Goal: Check status: Check status

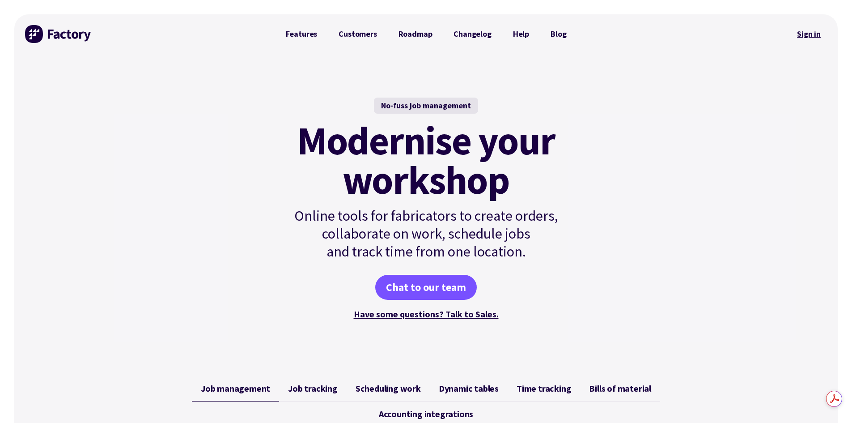
drag, startPoint x: 0, startPoint y: 0, endPoint x: 813, endPoint y: 36, distance: 813.8
click at [813, 36] on link "Sign in" at bounding box center [809, 34] width 36 height 21
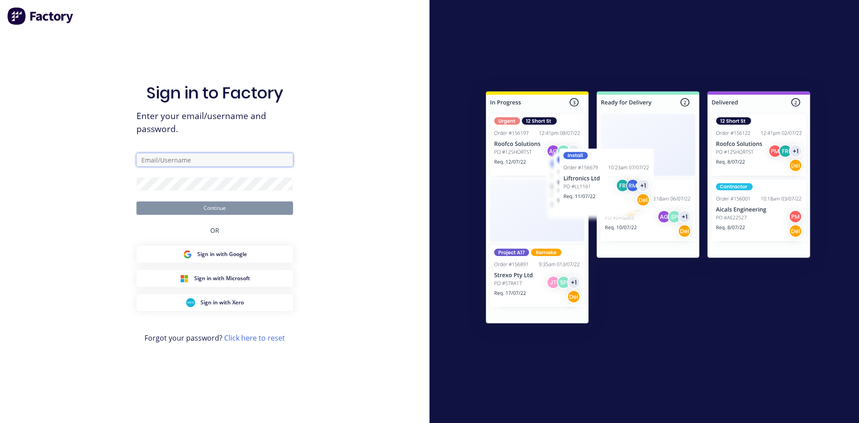
type input "[EMAIL_ADDRESS][PERSON_NAME][DOMAIN_NAME]"
click at [222, 208] on button "Continue" at bounding box center [214, 207] width 157 height 13
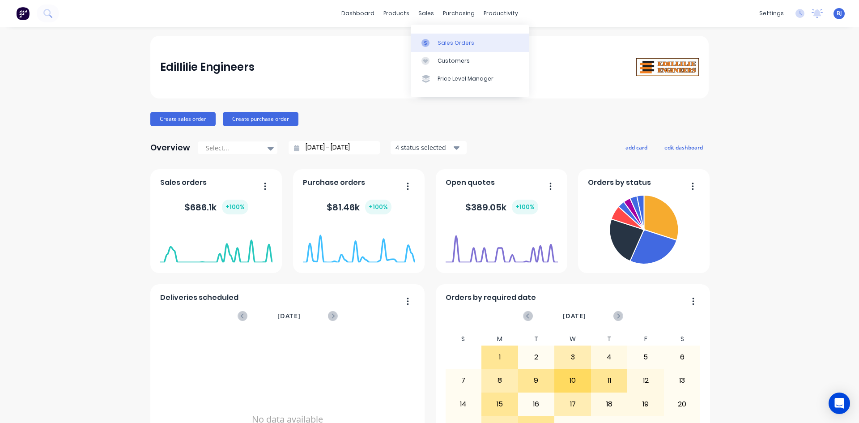
click at [427, 42] on icon at bounding box center [425, 43] width 8 height 8
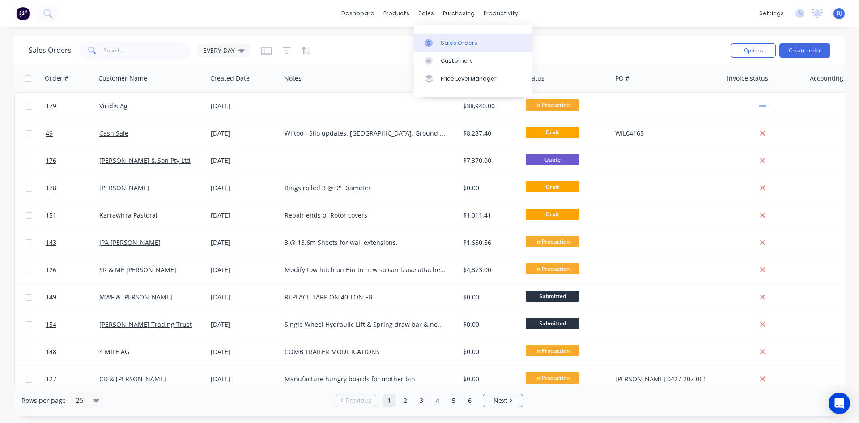
click at [434, 41] on div at bounding box center [430, 43] width 13 height 8
click at [428, 39] on icon at bounding box center [428, 43] width 8 height 8
click at [430, 40] on icon at bounding box center [428, 43] width 8 height 8
click at [428, 61] on icon at bounding box center [428, 61] width 4 height 4
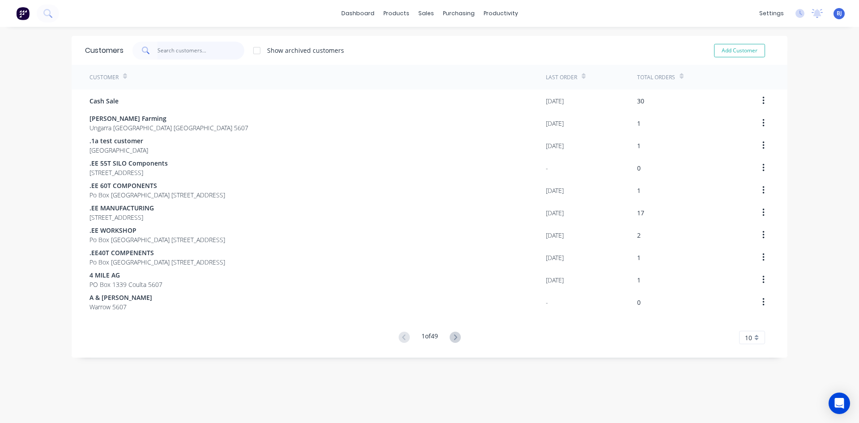
drag, startPoint x: 157, startPoint y: 49, endPoint x: 174, endPoint y: 55, distance: 18.5
click at [160, 51] on input "text" at bounding box center [200, 51] width 87 height 18
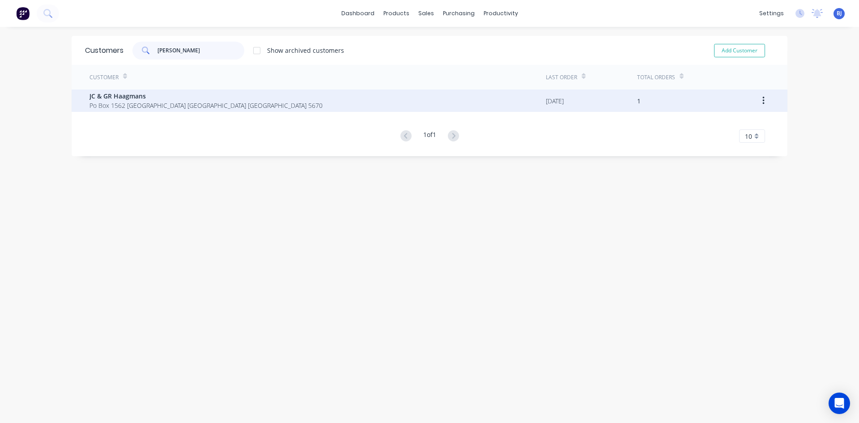
type input "[PERSON_NAME]"
click at [124, 97] on span "JC & GR Haagmans" at bounding box center [205, 95] width 233 height 9
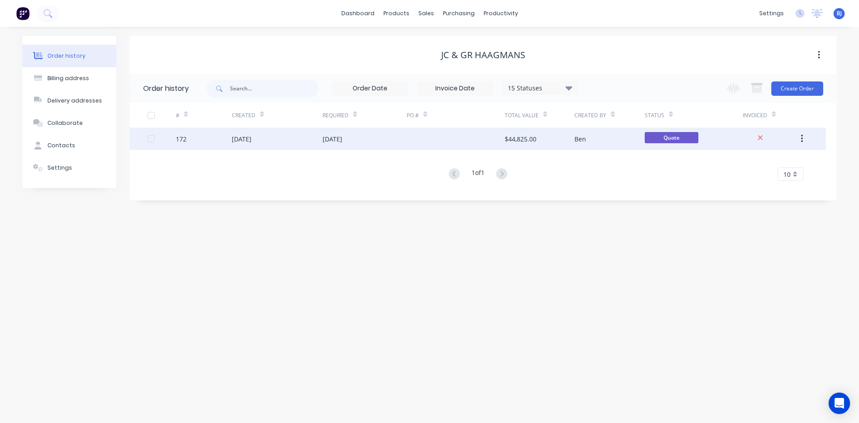
click at [326, 137] on div "[DATE]" at bounding box center [332, 138] width 20 height 9
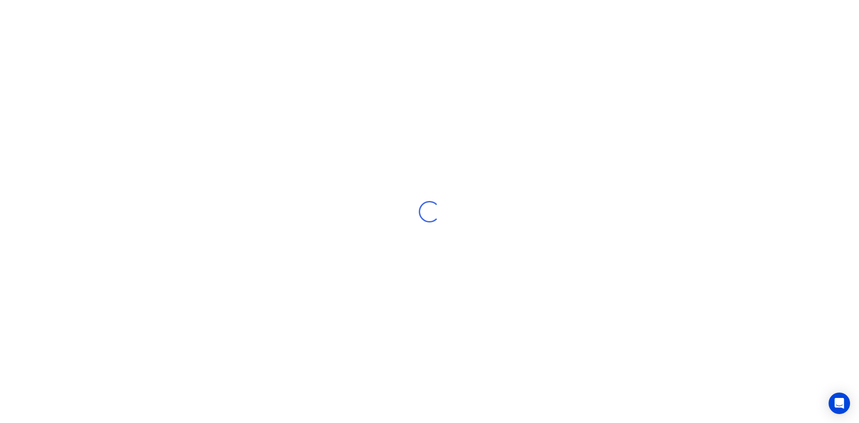
click at [326, 137] on div "Loading..." at bounding box center [429, 211] width 859 height 423
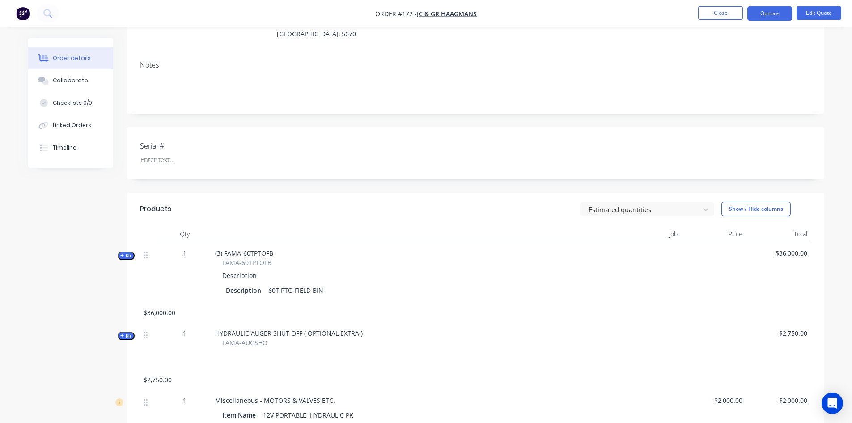
scroll to position [179, 0]
